Goal: Task Accomplishment & Management: Complete application form

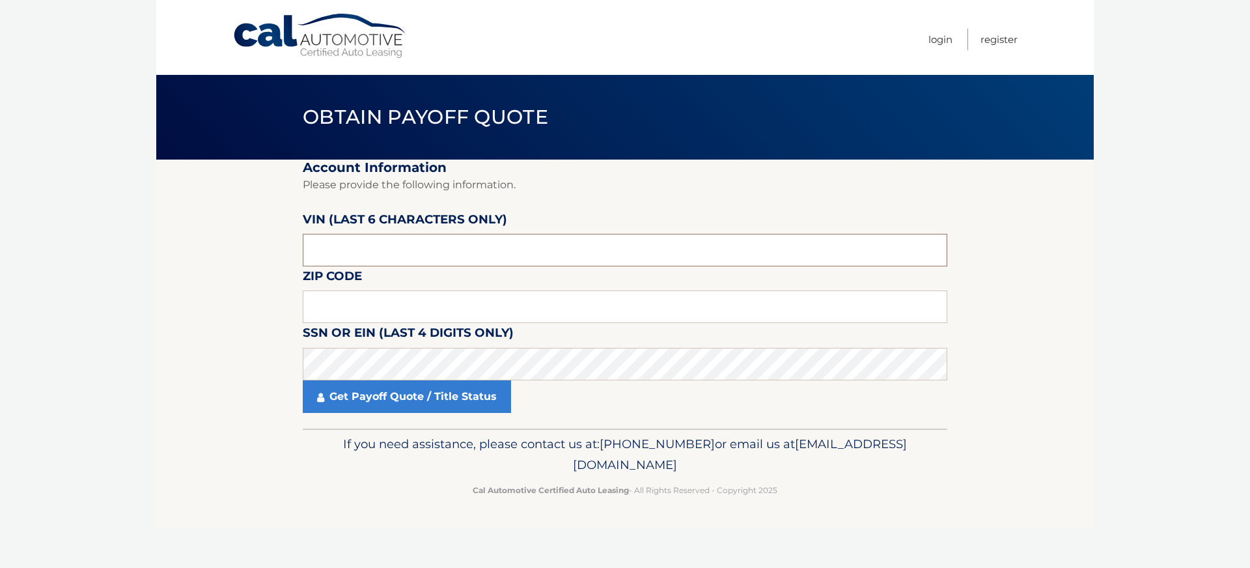
click at [344, 253] on input "text" at bounding box center [625, 250] width 644 height 33
type input "671495"
type input "16407"
click button "For Originating Dealer" at bounding box center [0, 0] width 0 height 0
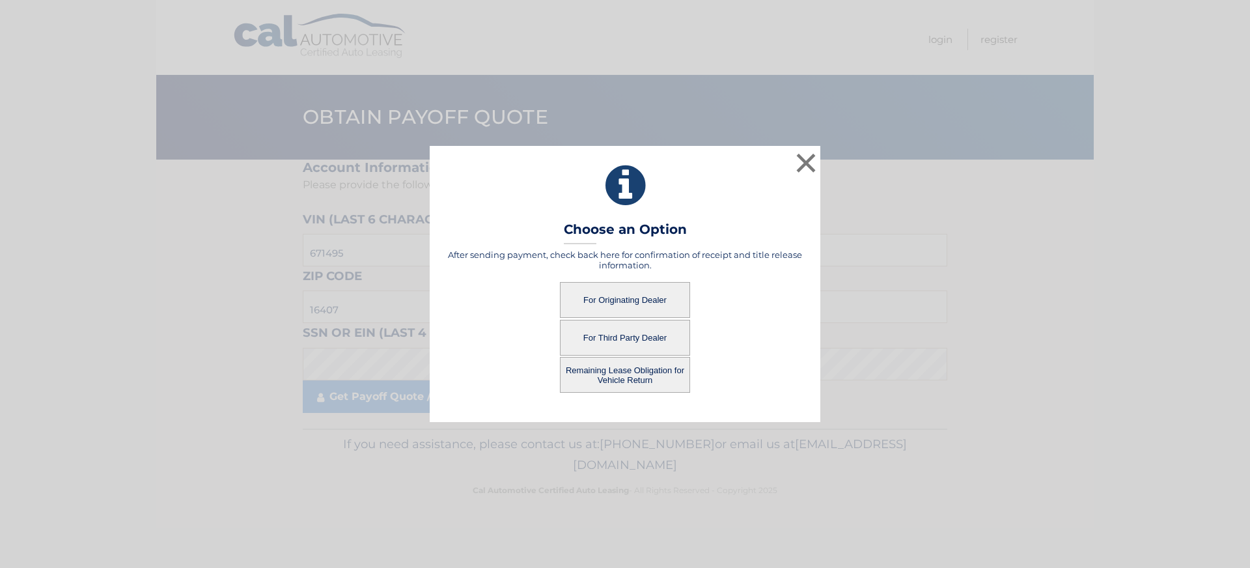
click at [620, 294] on button "For Originating Dealer" at bounding box center [625, 300] width 130 height 36
click at [624, 383] on button "Remaining Lease Obligation for Vehicle Return" at bounding box center [625, 375] width 130 height 36
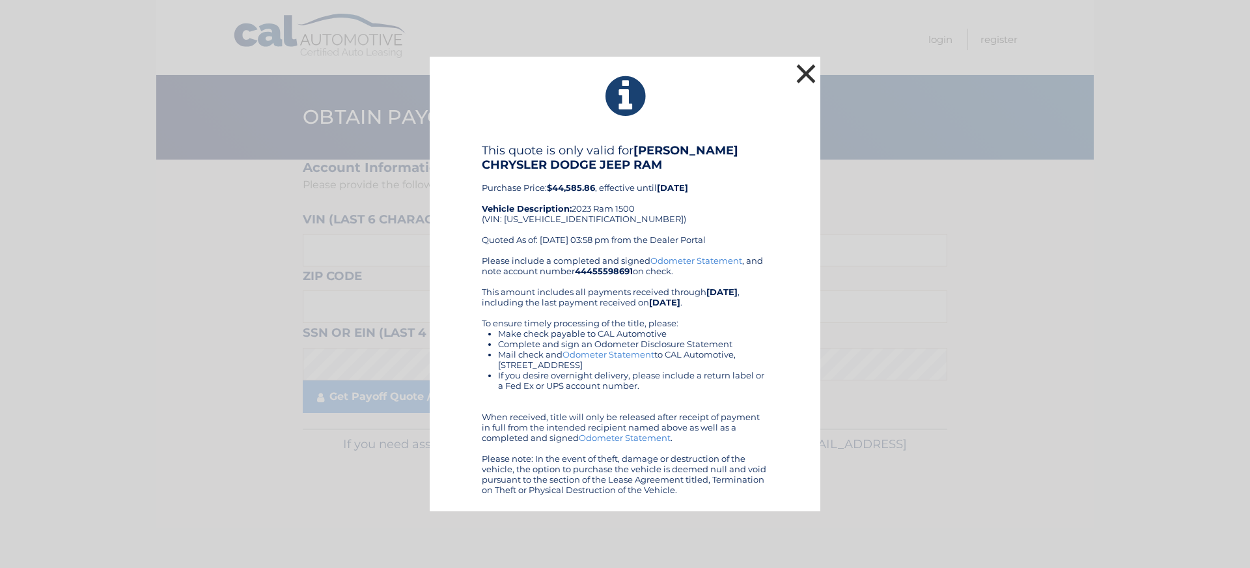
click at [804, 72] on button "×" at bounding box center [806, 74] width 26 height 26
